Goal: Task Accomplishment & Management: Use online tool/utility

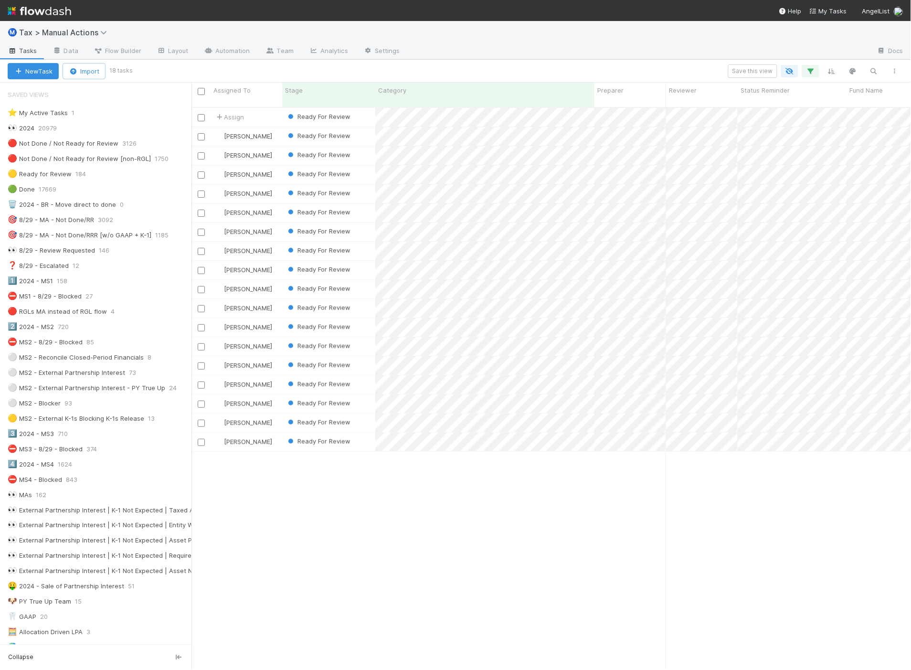
scroll to position [562, 712]
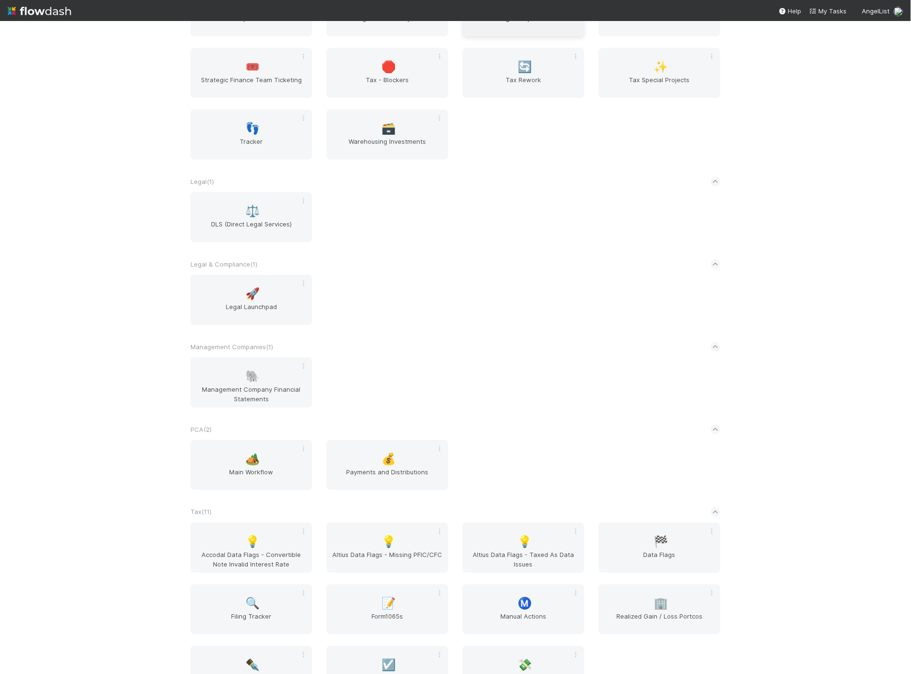
scroll to position [955, 0]
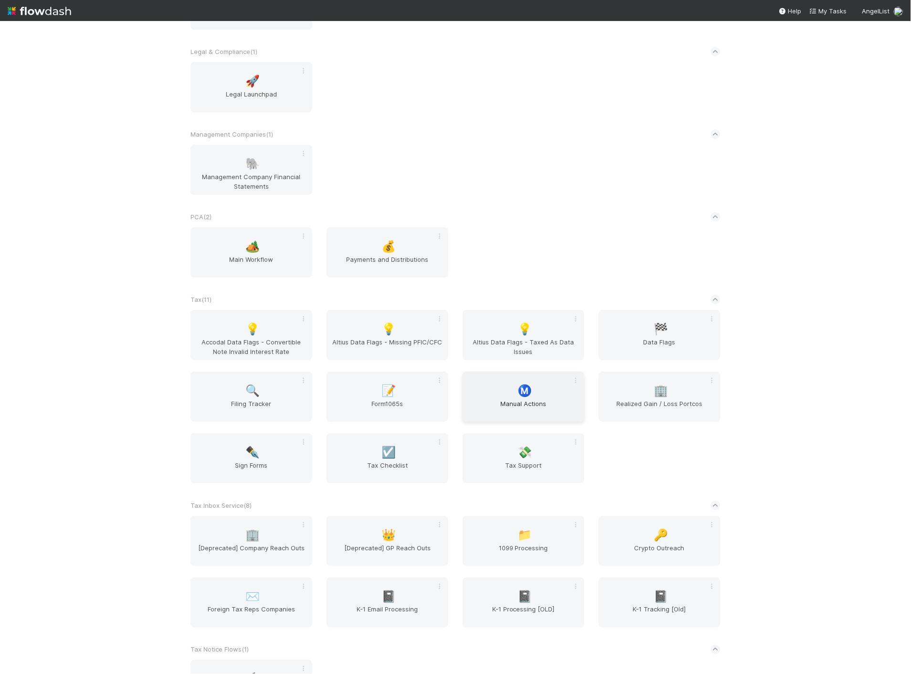
click at [523, 387] on span "Ⓜ️" at bounding box center [525, 390] width 14 height 12
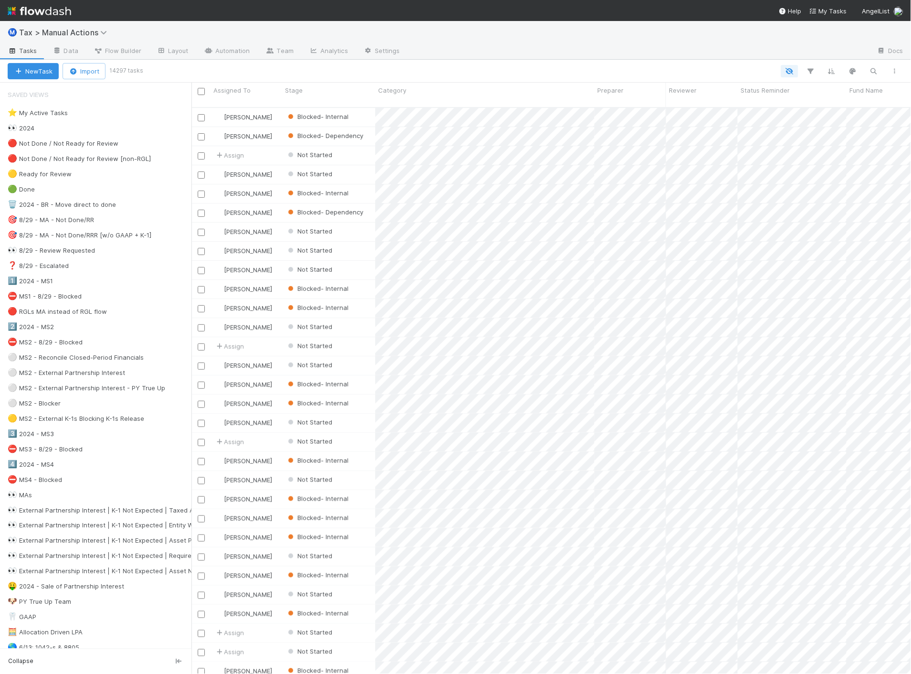
scroll to position [566, 712]
click at [85, 374] on div "⚪ MS2 - External Partnership Interest" at bounding box center [66, 373] width 117 height 12
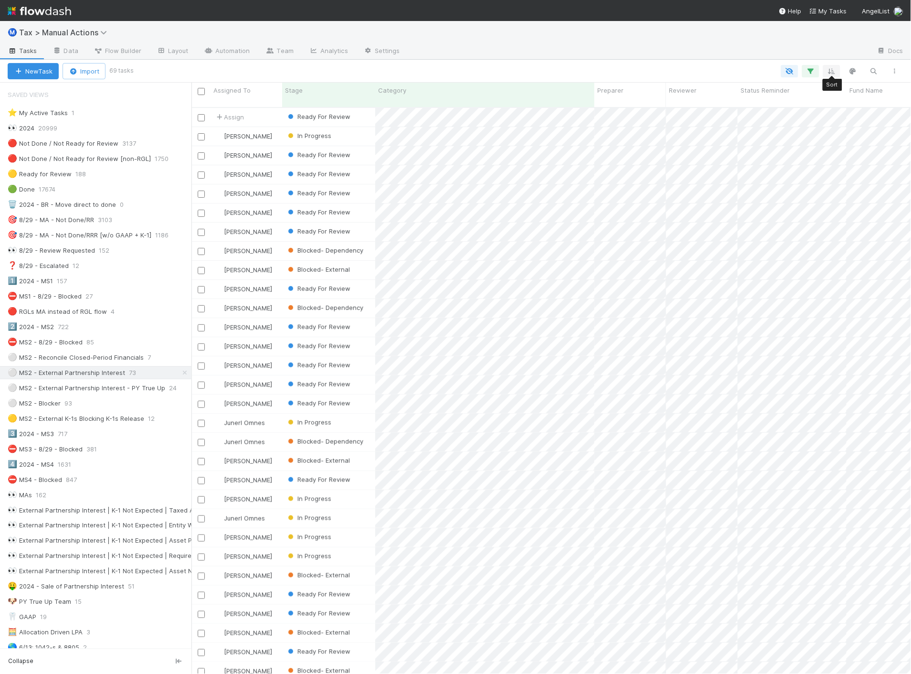
scroll to position [566, 712]
click at [810, 70] on icon "button" at bounding box center [811, 71] width 10 height 9
click at [546, 219] on link "And.." at bounding box center [542, 216] width 30 height 14
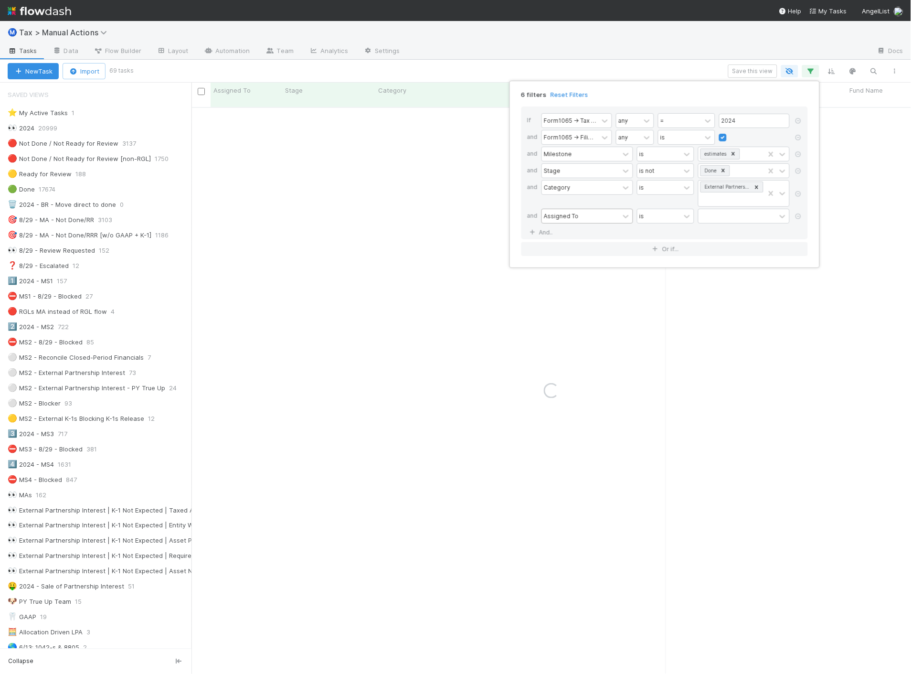
click at [596, 215] on div "Assigned To" at bounding box center [580, 216] width 77 height 14
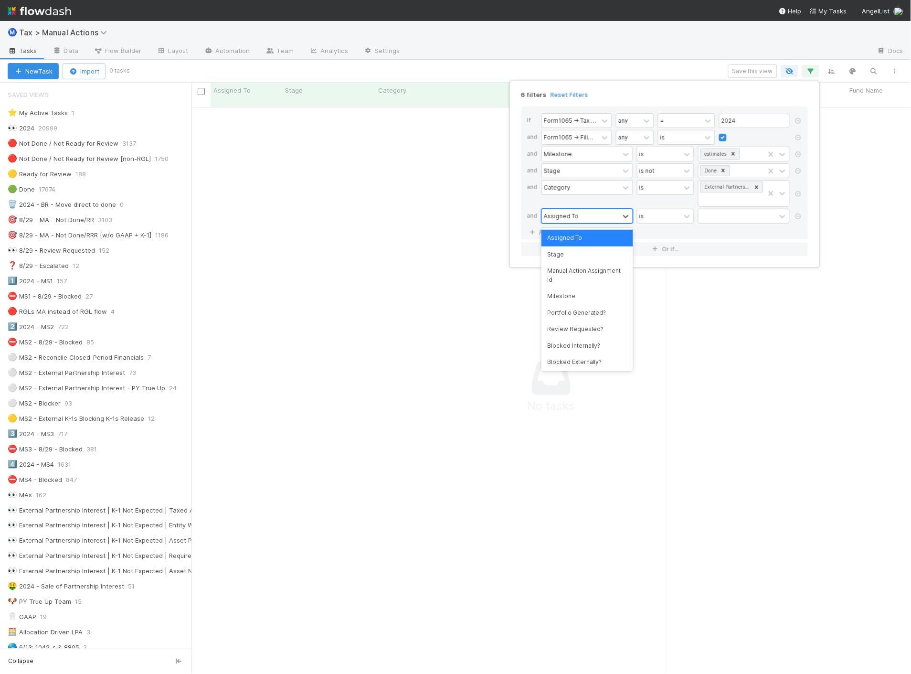
scroll to position [559, 704]
type input "stage"
click at [585, 235] on div "Stage" at bounding box center [587, 238] width 92 height 16
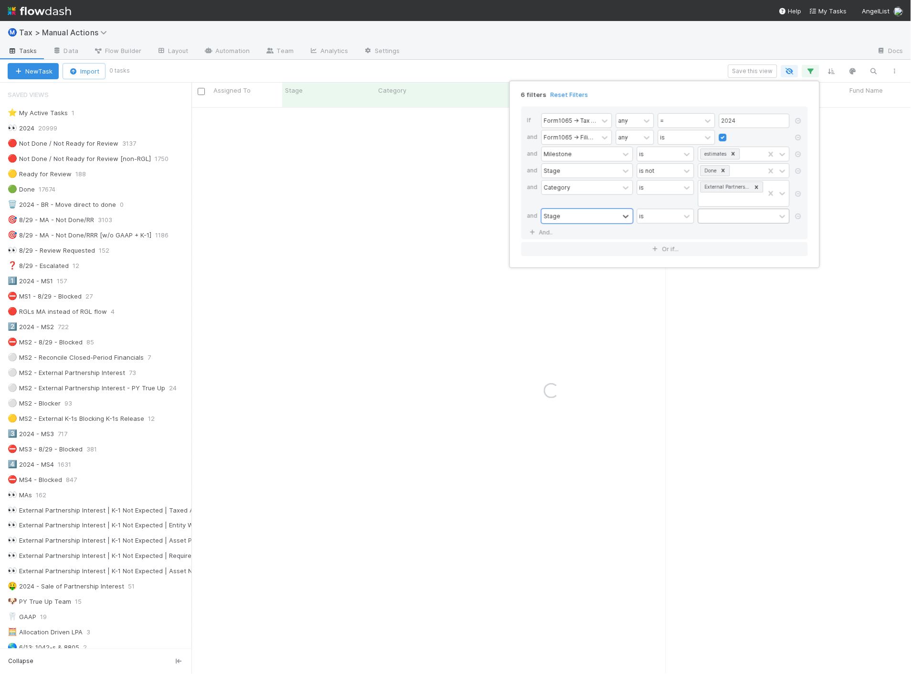
click at [729, 218] on div at bounding box center [737, 216] width 77 height 14
type input "read"
click at [728, 237] on div "Ready For Review" at bounding box center [744, 238] width 92 height 16
click at [657, 67] on div "6 filters Reset Filters If Form1065 -> Tax Year any = 2024 and Form1065 -> Fili…" at bounding box center [455, 337] width 911 height 674
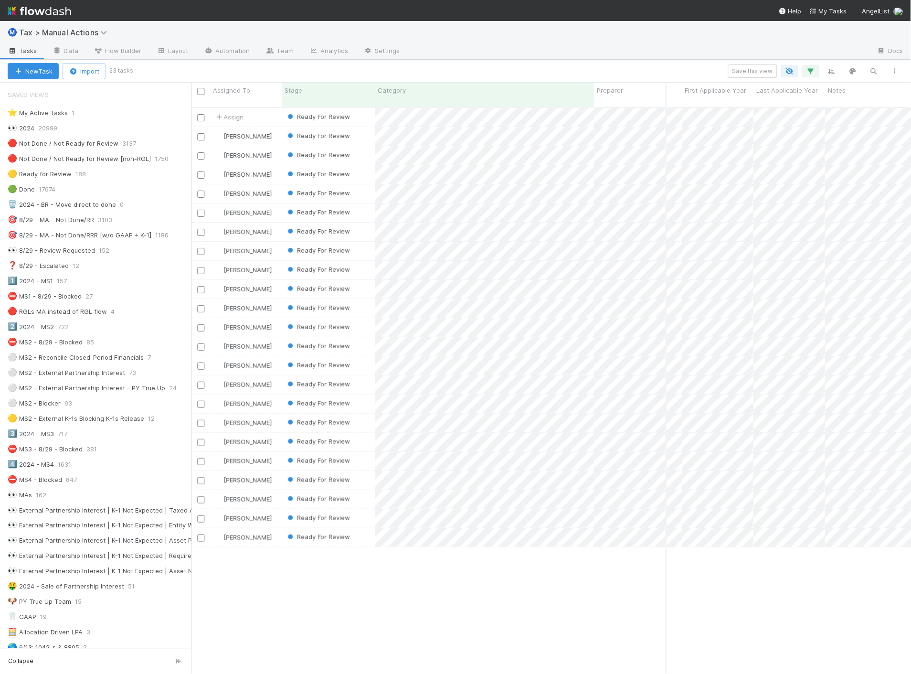
scroll to position [0, 0]
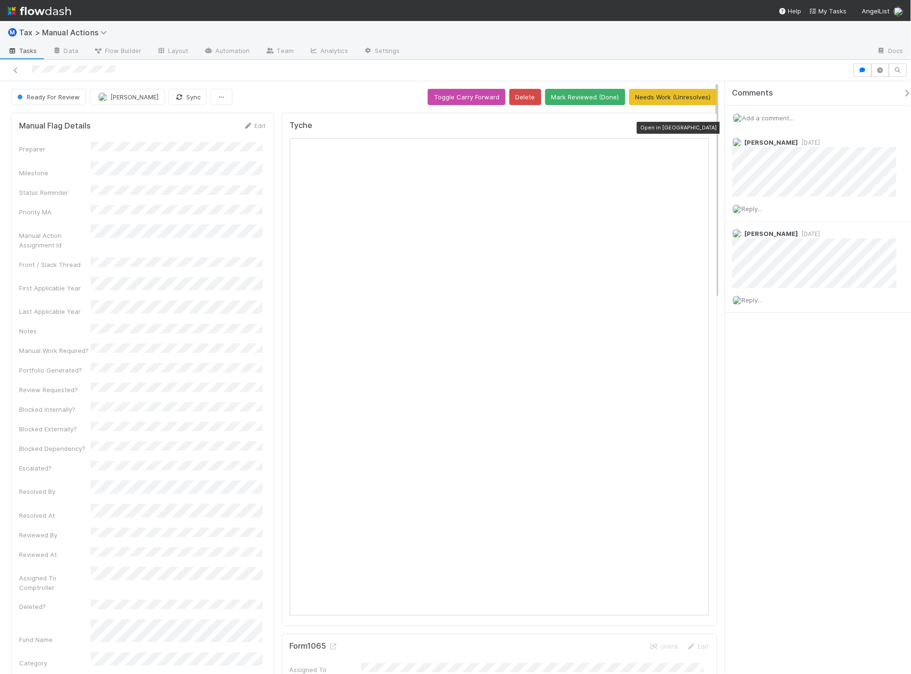
click at [700, 125] on icon at bounding box center [705, 128] width 10 height 6
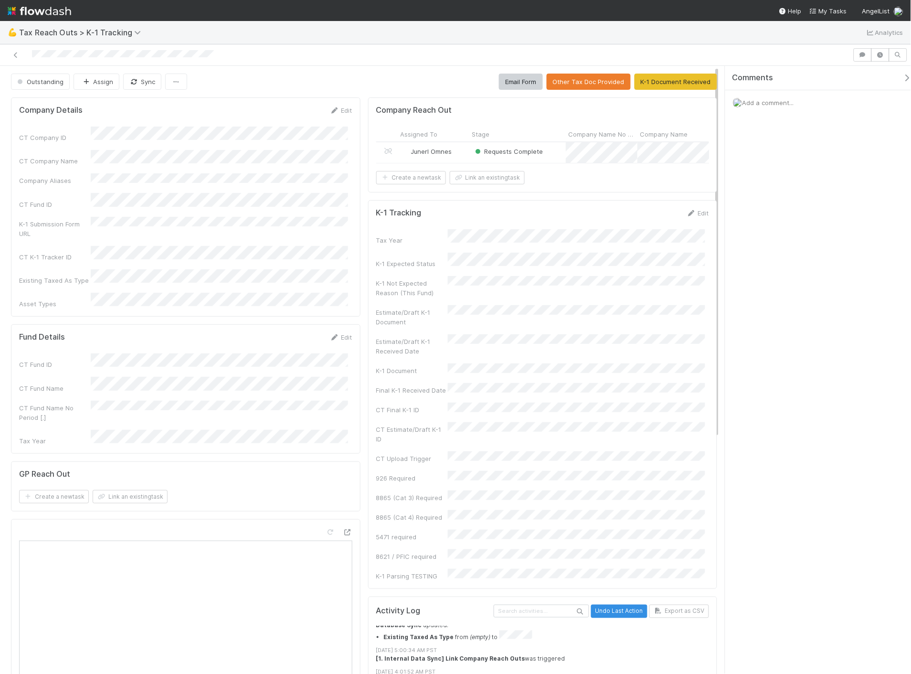
click at [559, 148] on div "Requests Complete" at bounding box center [517, 152] width 96 height 21
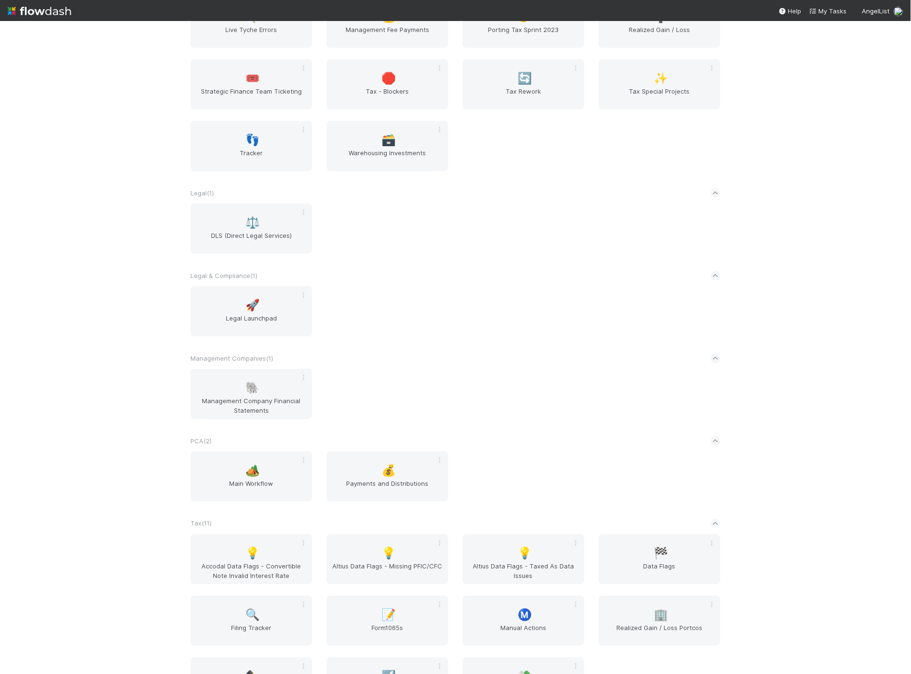
scroll to position [795, 0]
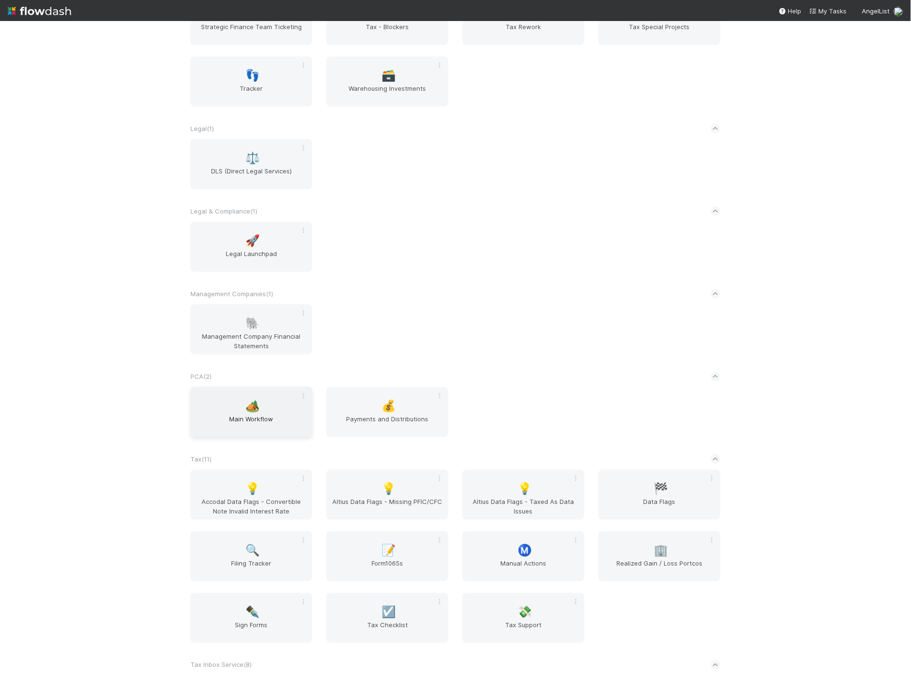
click at [252, 404] on span "🏕️" at bounding box center [253, 406] width 14 height 12
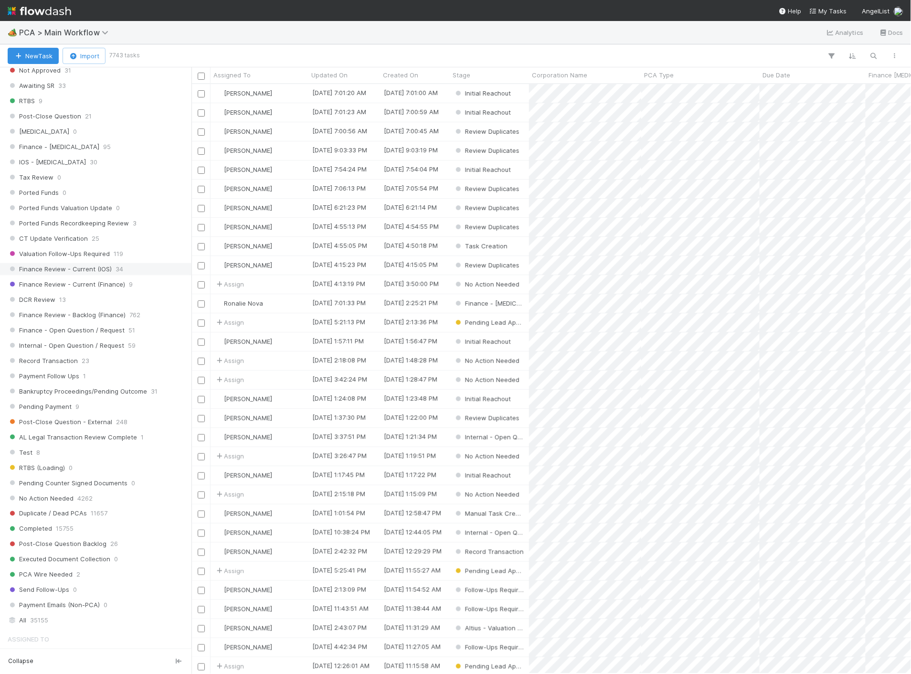
scroll to position [795, 0]
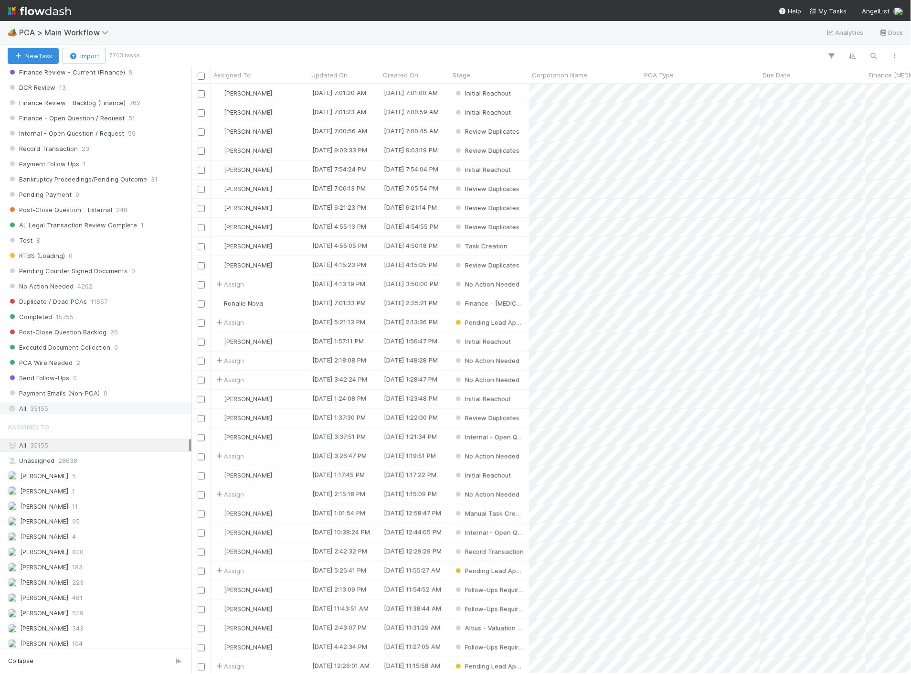
click at [49, 414] on div "All 35155" at bounding box center [98, 409] width 181 height 12
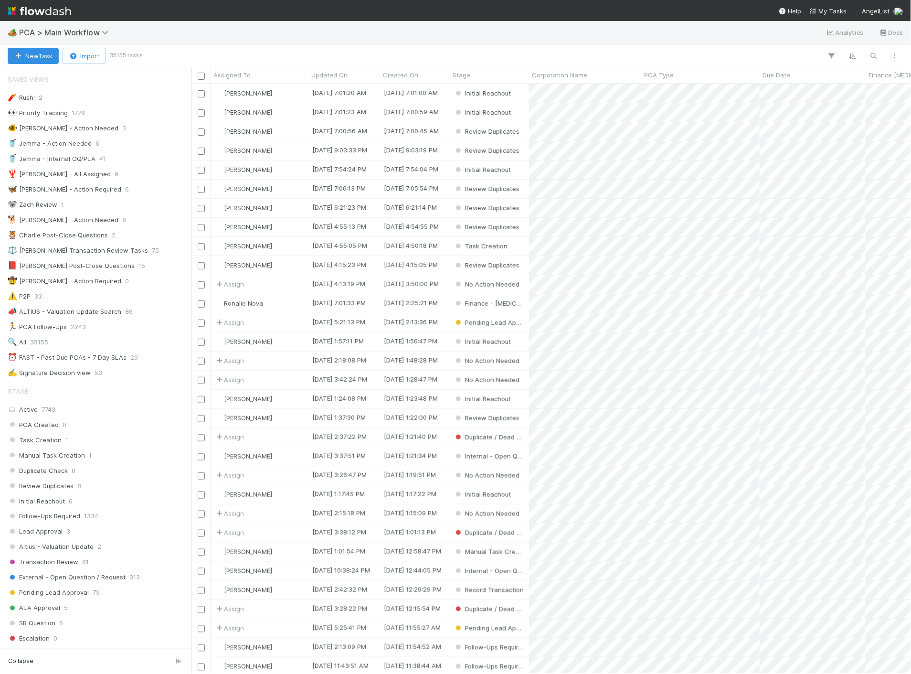
scroll to position [582, 712]
click at [620, 41] on div "🏕️ PCA > Main Workflow Analytics Docs" at bounding box center [455, 32] width 911 height 23
paste input "10X LAMF SPAC SPV"
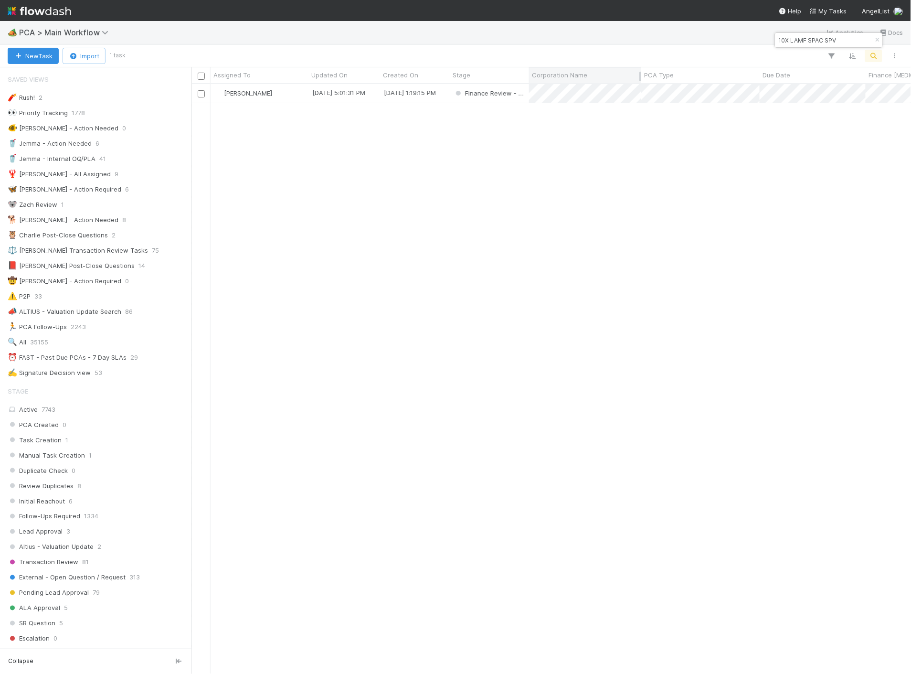
type input "10X LAMF SPAC SPV"
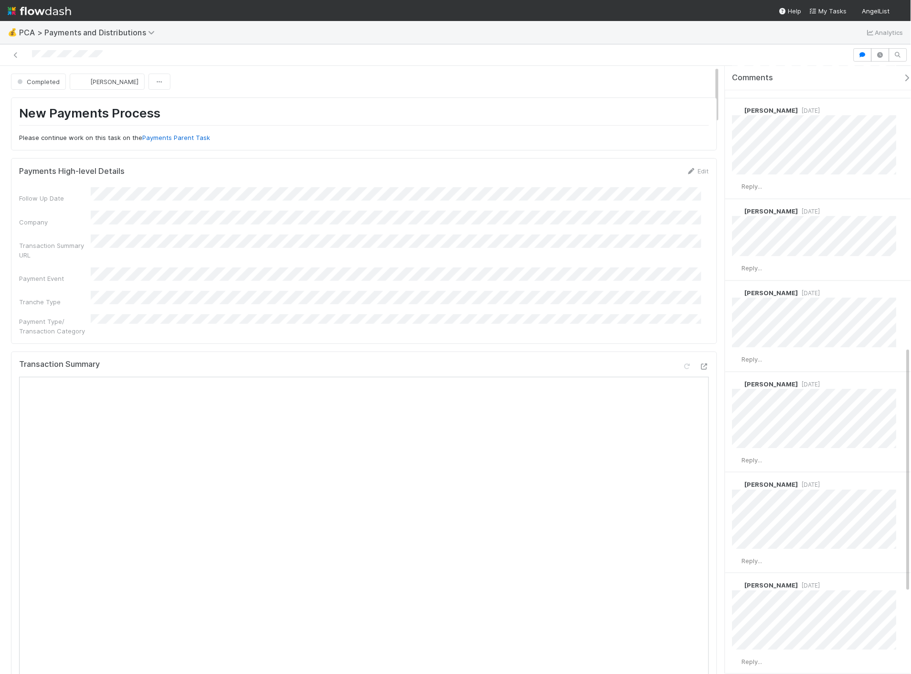
scroll to position [894, 0]
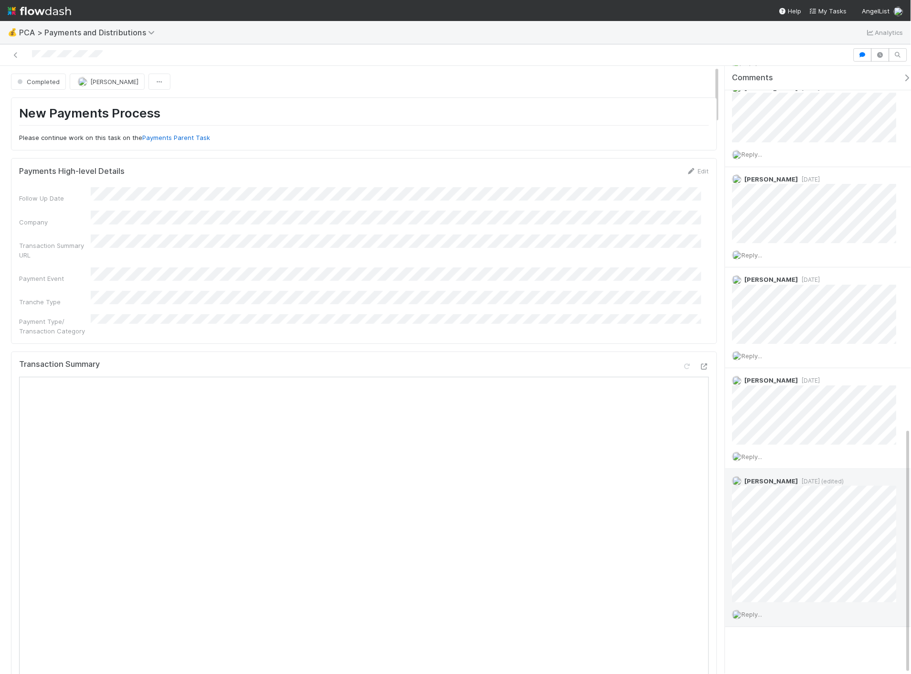
click at [769, 512] on div "Emily Richards 11 months ago (edited)" at bounding box center [818, 535] width 187 height 133
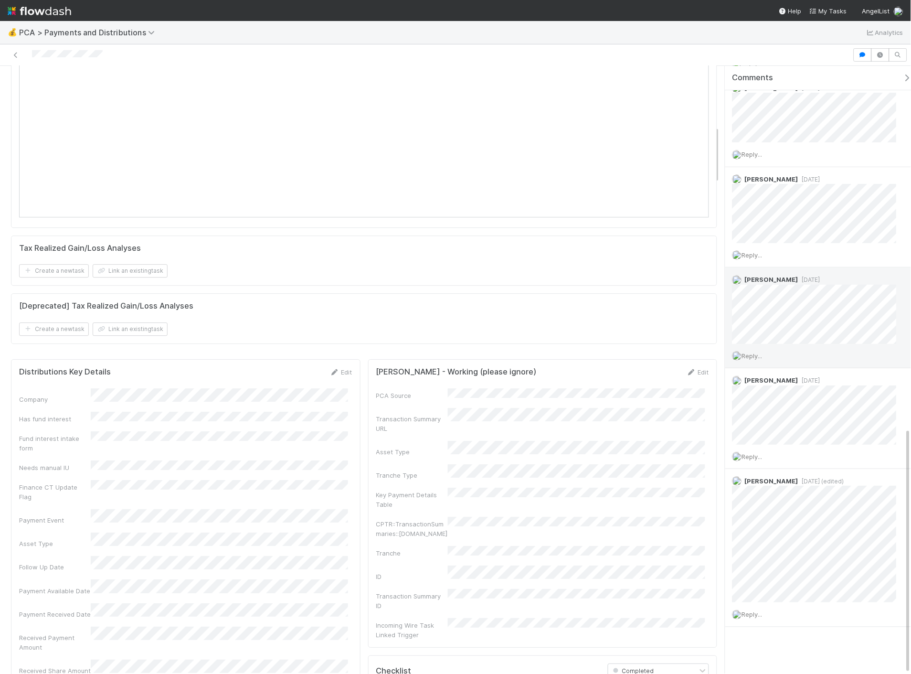
scroll to position [636, 0]
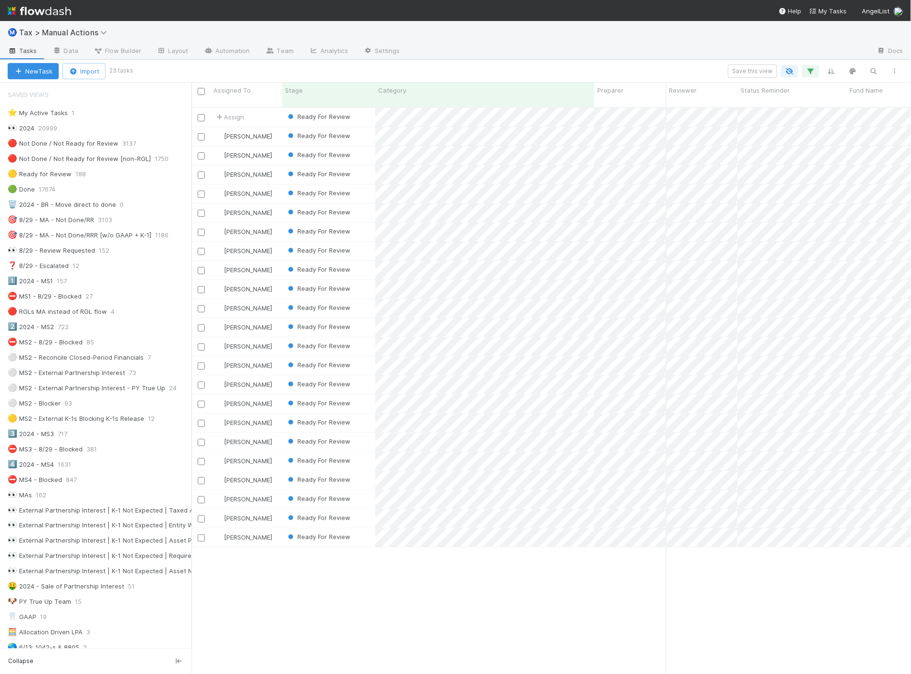
scroll to position [566, 712]
